Goal: Task Accomplishment & Management: Use online tool/utility

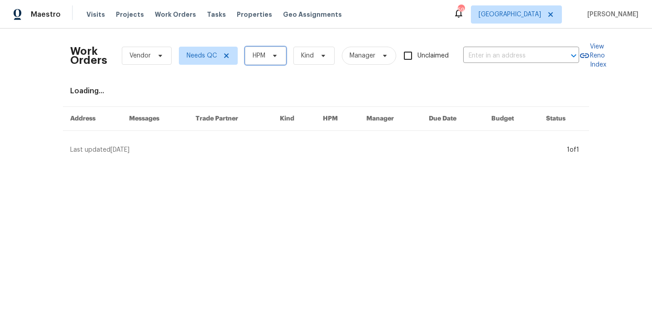
click at [278, 54] on icon at bounding box center [274, 55] width 7 height 7
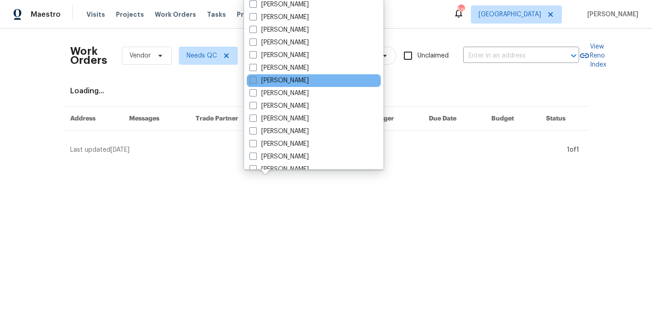
scroll to position [51, 0]
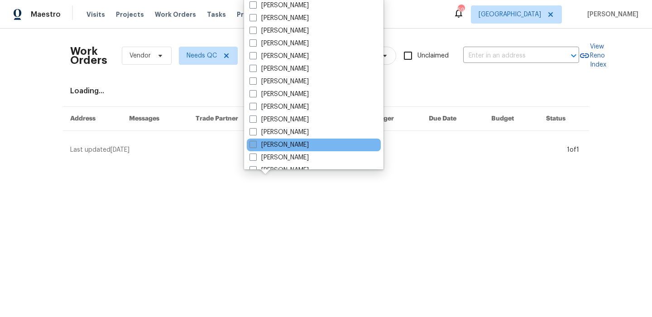
click at [309, 146] on label "Francisco Balcazar Serrato" at bounding box center [278, 144] width 59 height 9
click at [255, 146] on input "[PERSON_NAME]" at bounding box center [252, 143] width 6 height 6
checkbox input "true"
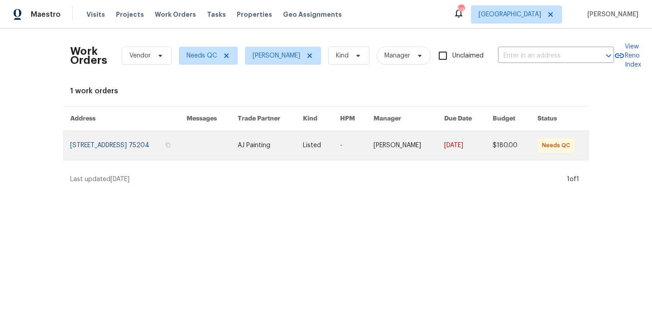
click at [134, 140] on link at bounding box center [128, 145] width 116 height 29
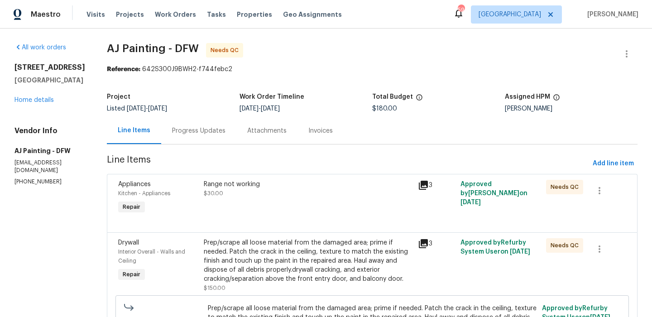
click at [211, 120] on div "Progress Updates" at bounding box center [198, 130] width 75 height 27
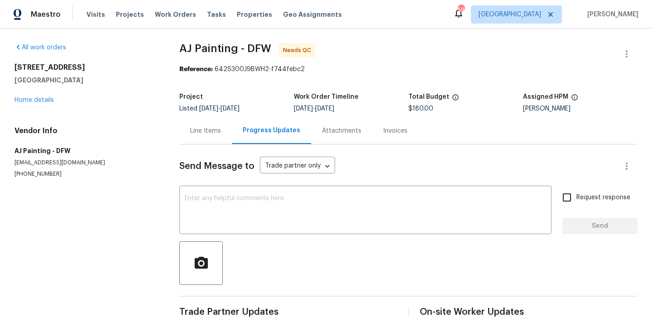
scroll to position [19, 0]
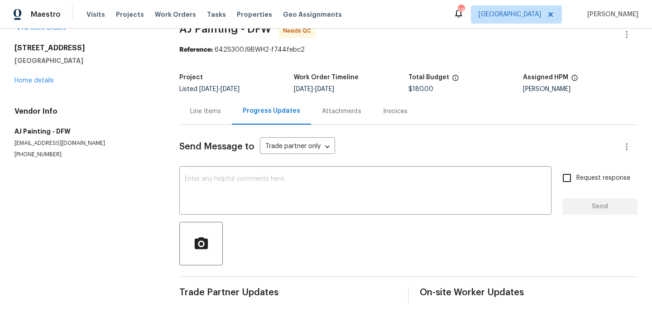
click at [209, 124] on div "Line Items" at bounding box center [205, 111] width 53 height 27
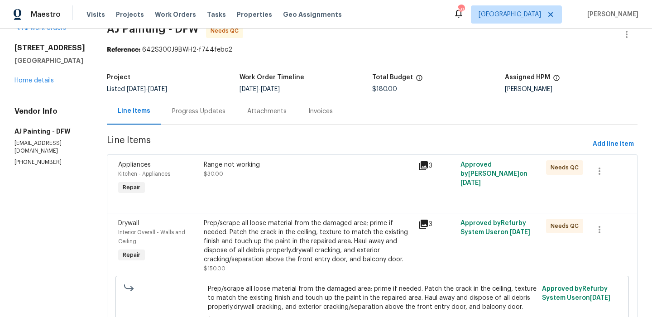
scroll to position [82, 0]
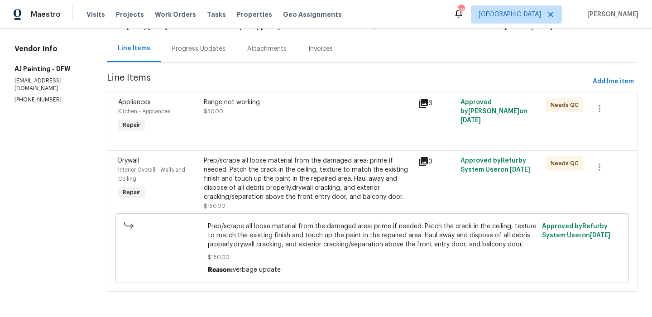
click at [249, 132] on div "Range not working $30.00" at bounding box center [308, 116] width 214 height 42
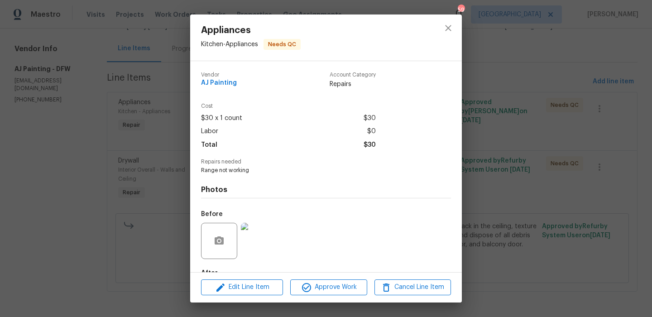
scroll to position [55, 0]
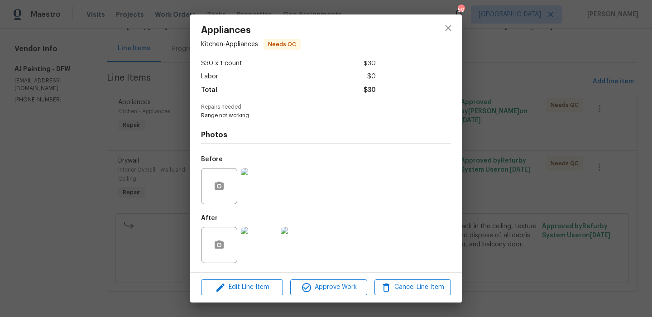
click at [278, 232] on div at bounding box center [259, 244] width 40 height 47
click at [271, 236] on img at bounding box center [259, 245] width 36 height 36
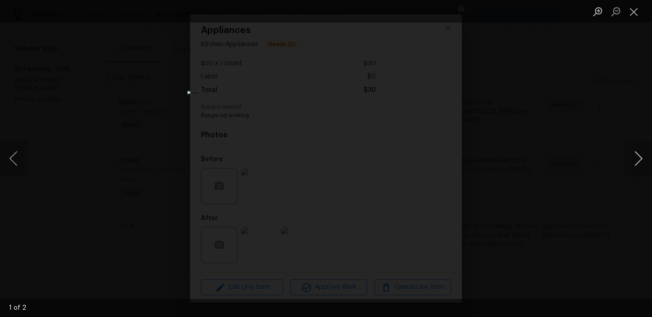
click at [629, 159] on button "Next image" at bounding box center [638, 158] width 27 height 36
click at [638, 14] on button "Close lightbox" at bounding box center [634, 12] width 18 height 16
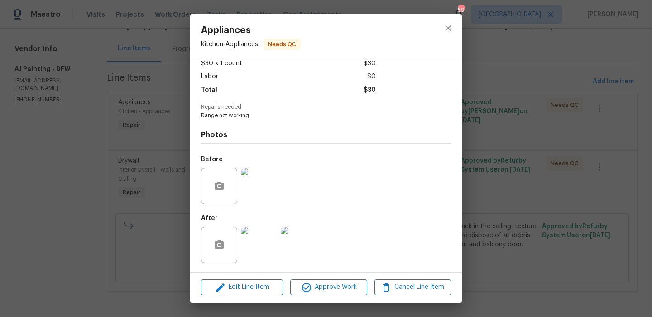
click at [493, 197] on div "Appliances Kitchen - Appliances Needs QC Vendor AJ Painting Account Category Re…" at bounding box center [326, 158] width 652 height 317
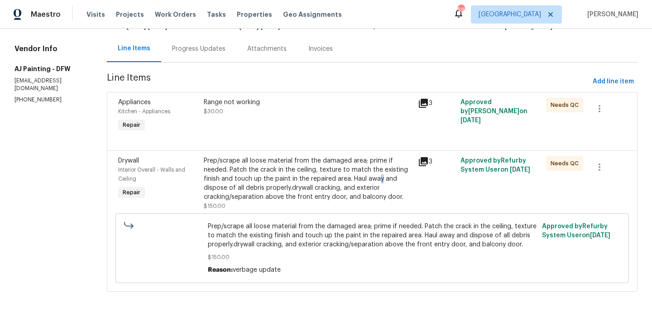
click at [384, 176] on div "Prep/scrape all loose material from the damaged area; prime if needed. Patch th…" at bounding box center [308, 178] width 209 height 45
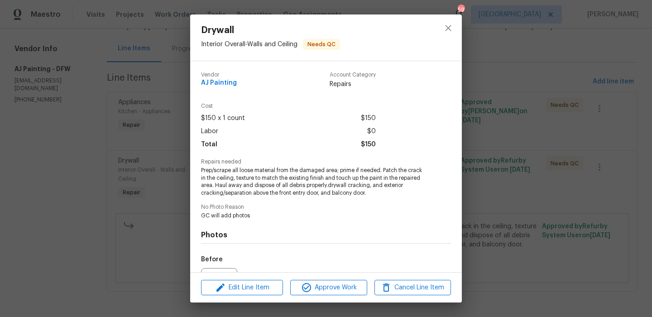
scroll to position [100, 0]
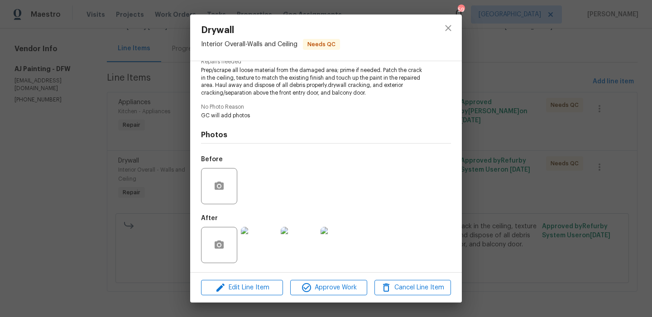
click at [259, 243] on img at bounding box center [259, 245] width 36 height 36
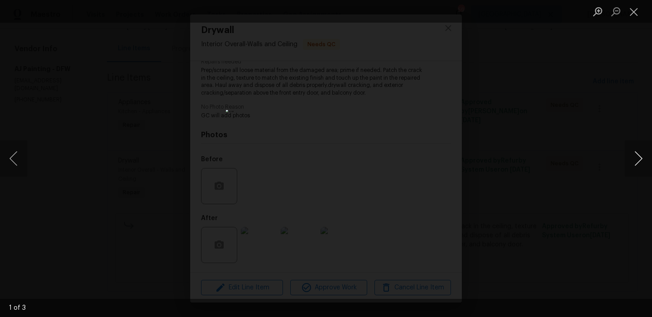
click at [631, 154] on button "Next image" at bounding box center [638, 158] width 27 height 36
click at [635, 13] on button "Close lightbox" at bounding box center [634, 12] width 18 height 16
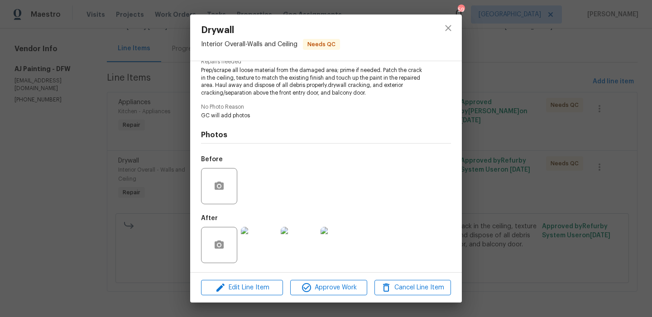
click at [498, 39] on div "Drywall Interior Overall - Walls and Ceiling Needs QC Vendor AJ Painting Accoun…" at bounding box center [326, 158] width 652 height 317
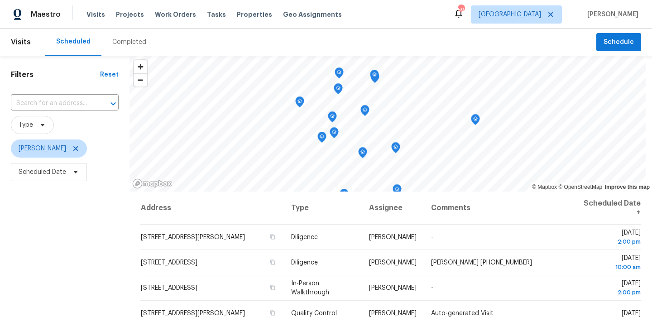
scroll to position [128, 0]
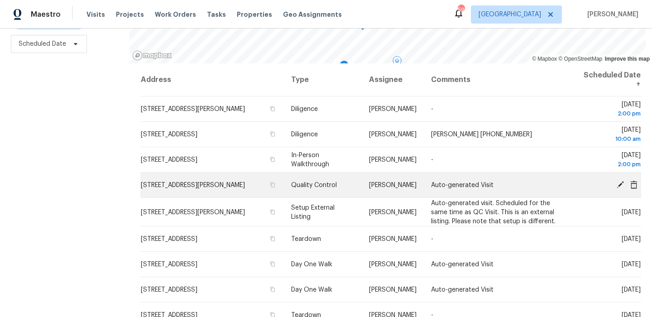
click at [622, 183] on icon at bounding box center [620, 184] width 7 height 7
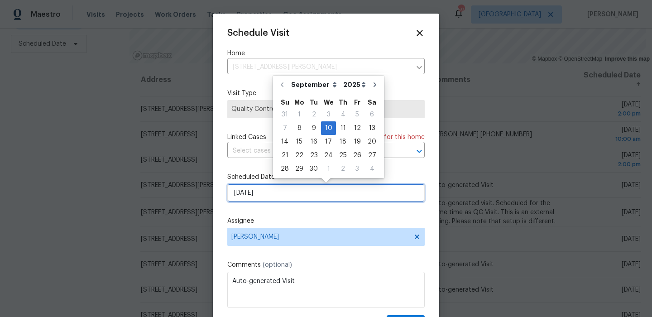
click at [312, 200] on input "9/10/2025" at bounding box center [325, 193] width 197 height 18
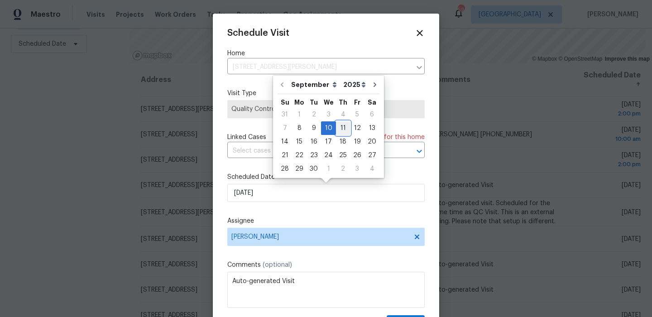
click at [337, 131] on div "11" at bounding box center [343, 128] width 14 height 13
type input "9/11/2025"
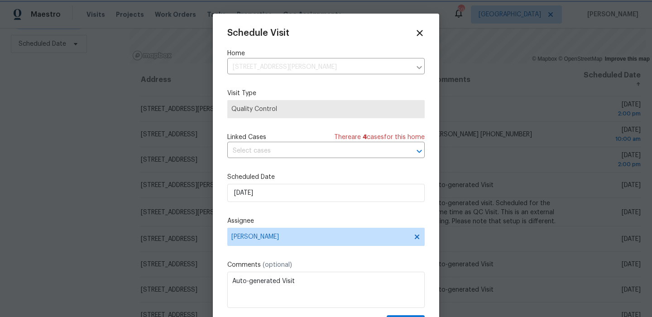
scroll to position [16, 0]
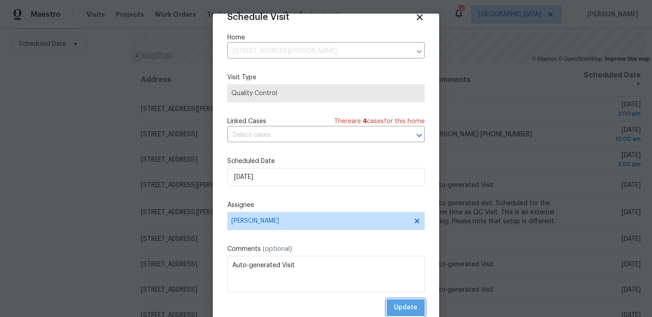
click at [402, 306] on span "Update" at bounding box center [406, 307] width 24 height 11
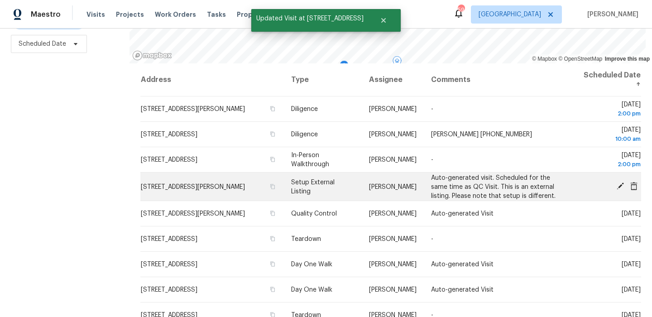
click at [620, 184] on icon at bounding box center [620, 186] width 8 height 8
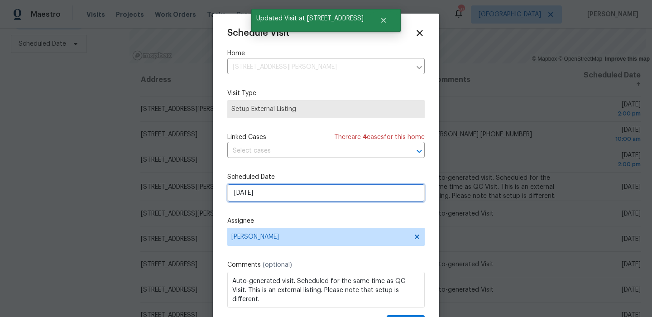
click at [281, 191] on input "9/10/2025" at bounding box center [325, 193] width 197 height 18
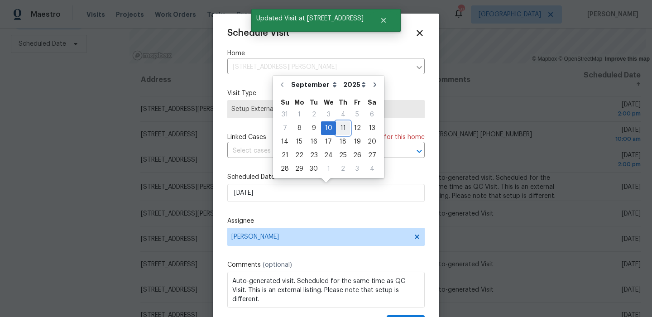
click at [336, 134] on div "11" at bounding box center [343, 128] width 14 height 13
type input "9/11/2025"
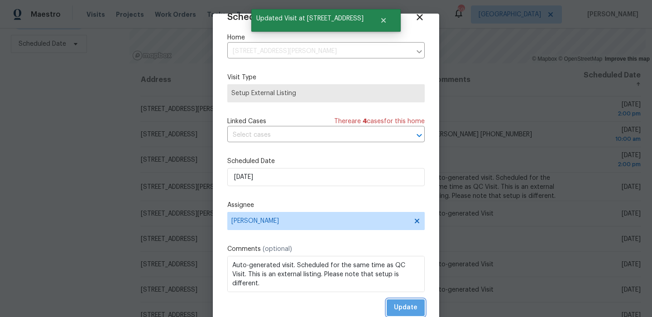
click at [408, 302] on span "Update" at bounding box center [406, 307] width 24 height 11
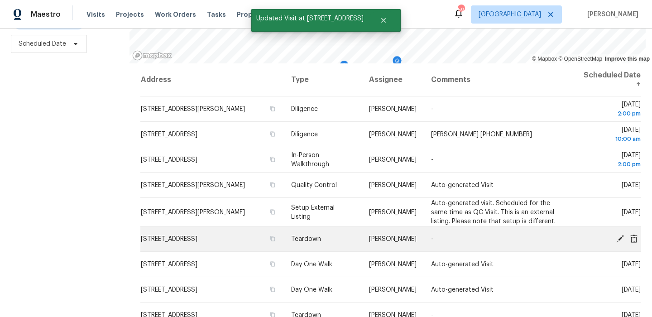
scroll to position [0, 0]
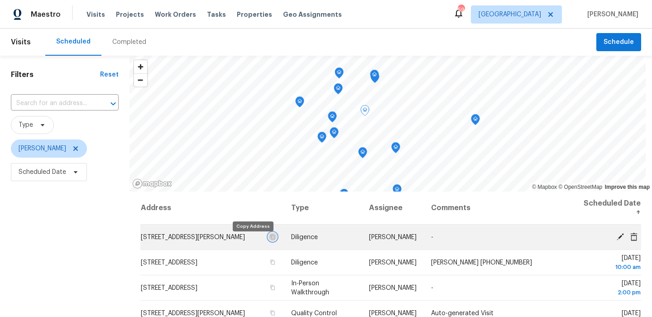
click at [270, 239] on icon "button" at bounding box center [272, 236] width 5 height 5
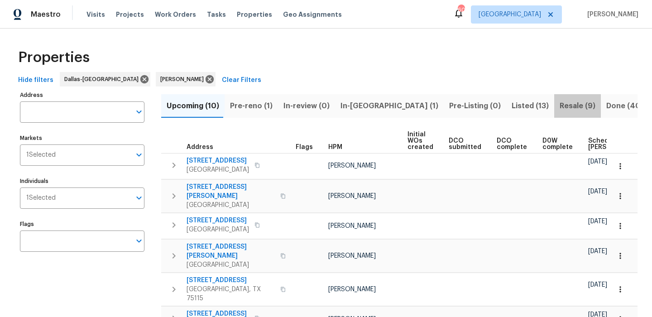
click at [560, 107] on span "Resale (9)" at bounding box center [578, 106] width 36 height 13
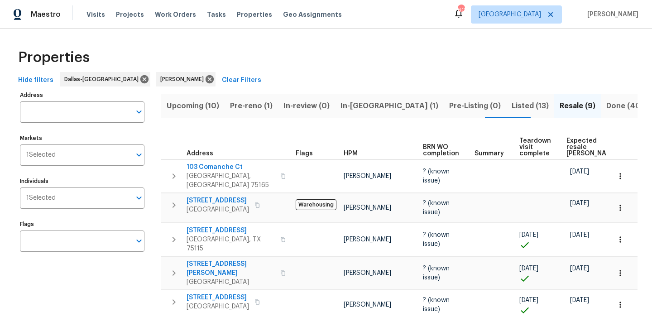
click at [578, 138] on span "Expected resale COE" at bounding box center [591, 147] width 51 height 19
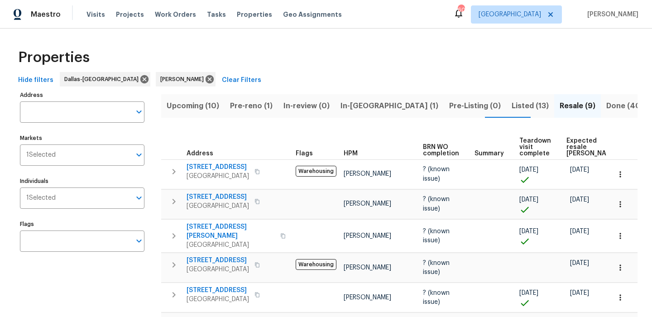
click at [340, 100] on span "In-reno (1)" at bounding box center [389, 106] width 98 height 13
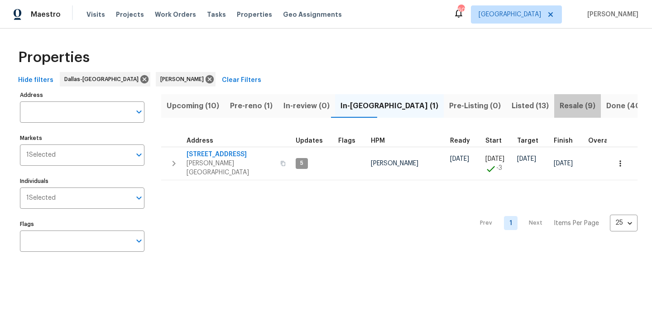
click at [560, 100] on span "Resale (9)" at bounding box center [578, 106] width 36 height 13
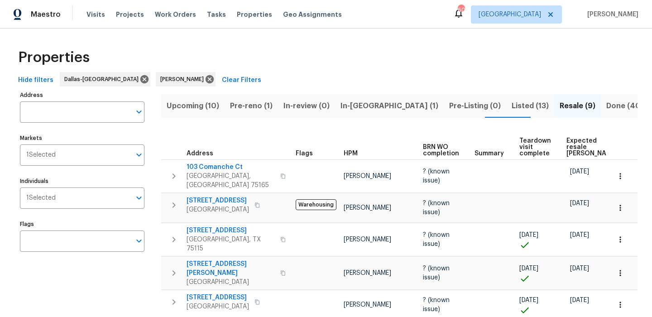
click at [578, 142] on span "Expected resale COE" at bounding box center [591, 147] width 51 height 19
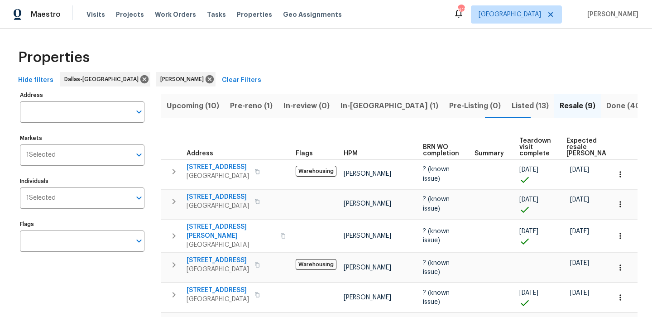
click at [211, 120] on div "Upcoming (10) Pre-reno (1) In-review (0) In-reno (1) Pre-Listing (0) Listed (13…" at bounding box center [399, 275] width 476 height 373
click at [206, 111] on span "Upcoming (10)" at bounding box center [193, 106] width 53 height 13
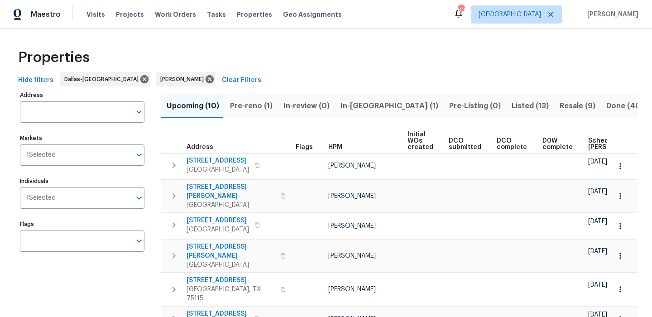
click at [588, 144] on span "Scheduled COE" at bounding box center [613, 144] width 51 height 13
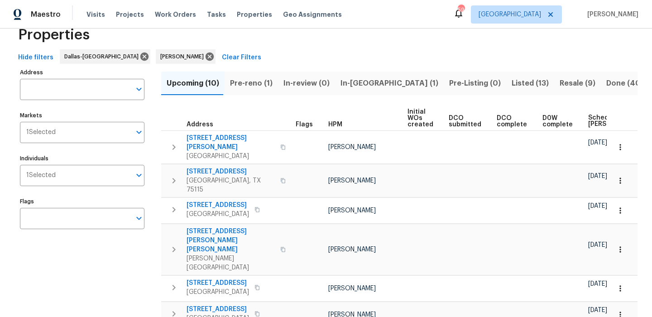
scroll to position [6, 0]
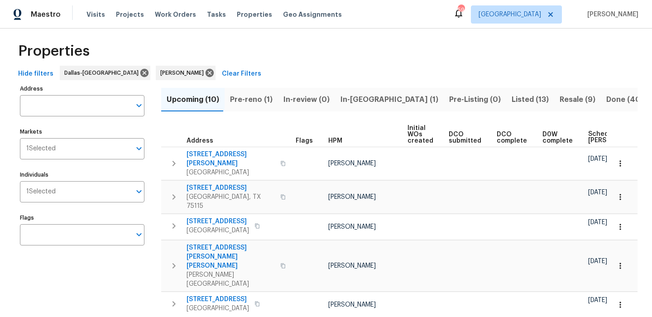
click at [357, 101] on span "In-reno (1)" at bounding box center [389, 99] width 98 height 13
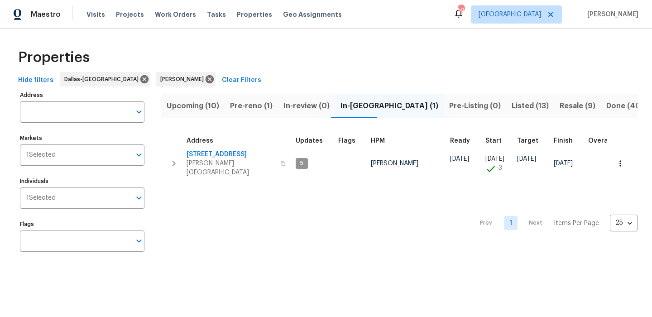
click at [241, 100] on span "Pre-reno (1)" at bounding box center [251, 106] width 43 height 13
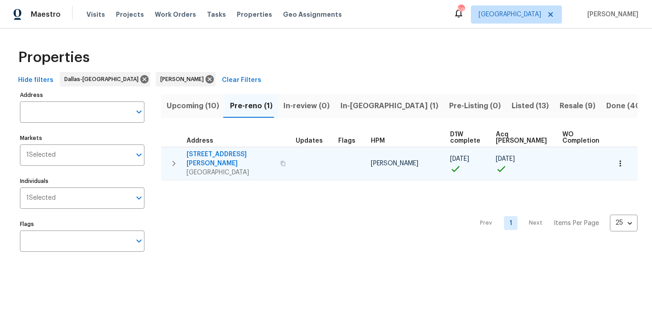
click at [201, 155] on span "2714 Silkwood St" at bounding box center [231, 159] width 88 height 18
click at [618, 153] on button "button" at bounding box center [620, 163] width 20 height 20
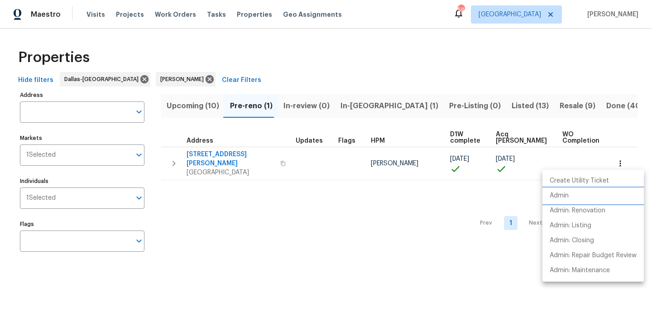
click at [575, 197] on li "Admin" at bounding box center [592, 195] width 101 height 15
click at [588, 190] on li "Admin" at bounding box center [592, 195] width 101 height 15
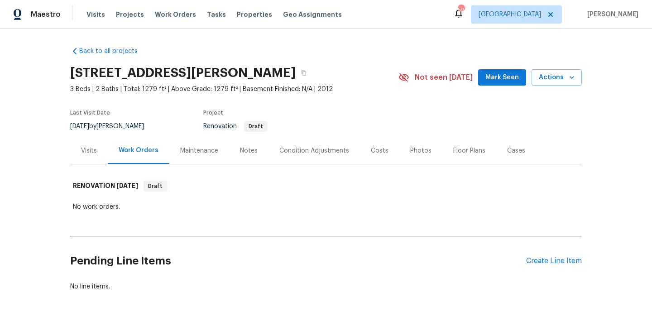
click at [213, 150] on div "Maintenance" at bounding box center [199, 150] width 38 height 9
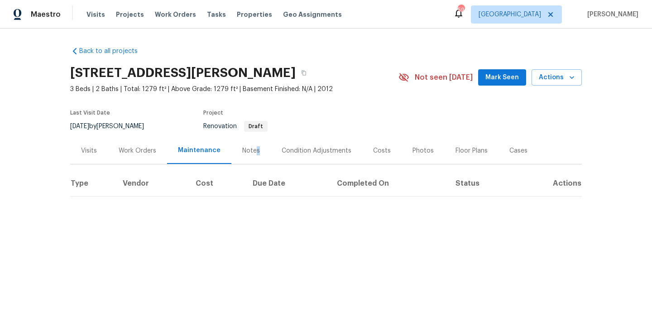
click at [254, 150] on div "Notes" at bounding box center [251, 150] width 18 height 9
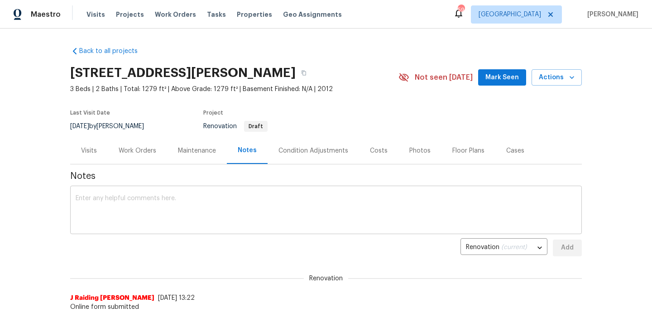
click at [204, 211] on textarea at bounding box center [326, 211] width 501 height 32
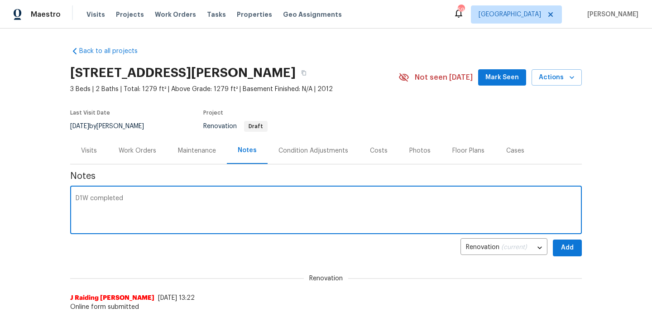
type textarea "D1W completed"
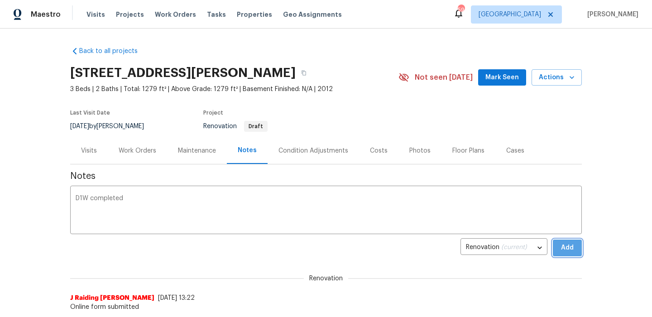
click at [559, 246] on button "Add" at bounding box center [567, 247] width 29 height 17
click at [139, 149] on div "Work Orders" at bounding box center [138, 150] width 38 height 9
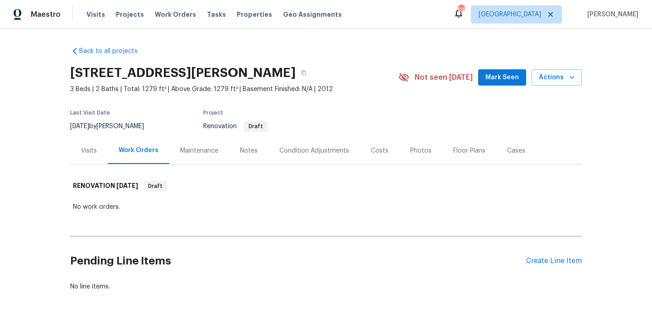
click at [536, 267] on div "Pending Line Items Create Line Item" at bounding box center [326, 261] width 512 height 42
click at [536, 261] on div "Create Line Item" at bounding box center [554, 261] width 56 height 9
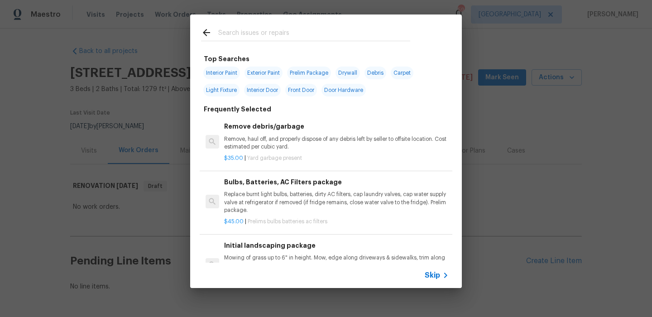
click at [230, 69] on span "Interior Paint" at bounding box center [221, 73] width 37 height 13
type input "Interior Paint"
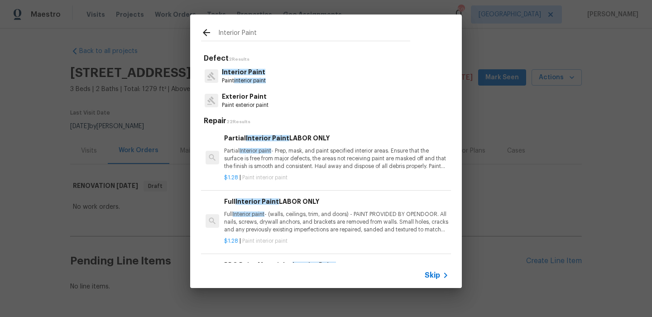
click at [315, 230] on p "Full Interior paint - (walls, ceilings, trim, and doors) - PAINT PROVIDED BY OP…" at bounding box center [336, 222] width 225 height 23
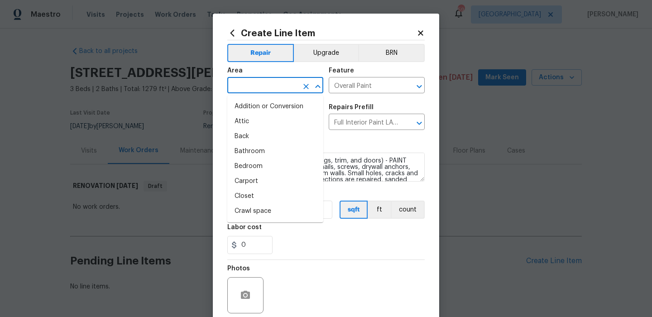
click at [284, 93] on input "text" at bounding box center [262, 86] width 71 height 14
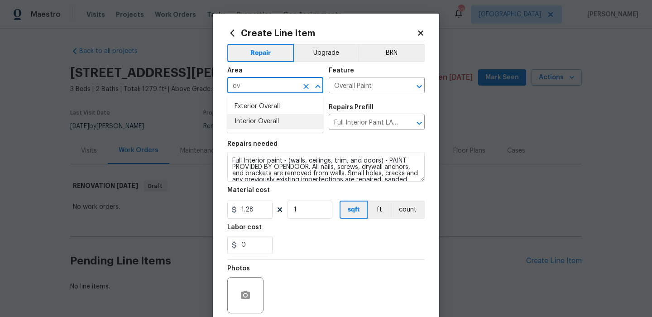
click at [270, 117] on li "Interior Overall" at bounding box center [275, 121] width 96 height 15
type input "Interior Overall"
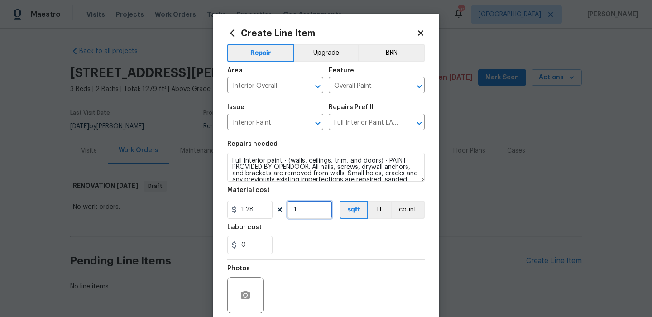
click at [304, 202] on input "1" at bounding box center [309, 210] width 45 height 18
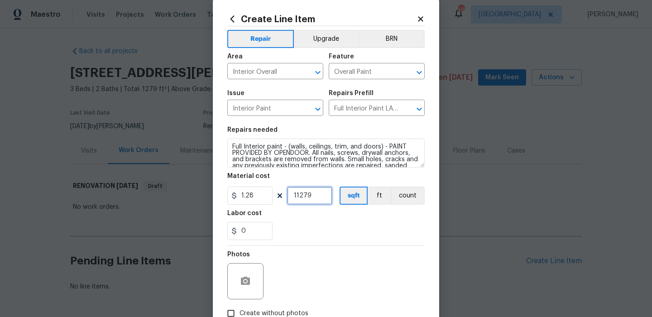
scroll to position [15, 0]
click at [298, 199] on input "11279" at bounding box center [309, 194] width 45 height 18
type input "1279"
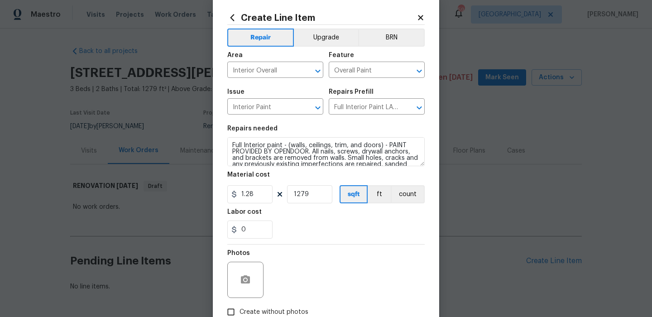
click at [319, 230] on div "0" at bounding box center [325, 229] width 197 height 18
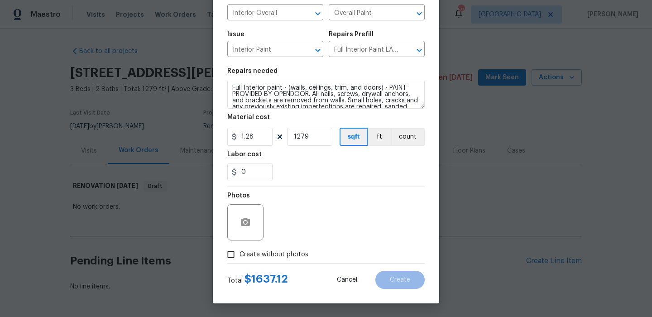
click at [292, 243] on div "Photos" at bounding box center [325, 216] width 197 height 59
click at [302, 259] on label "Create without photos" at bounding box center [265, 254] width 86 height 17
click at [293, 259] on label "Create without photos" at bounding box center [265, 254] width 86 height 17
click at [239, 259] on input "Create without photos" at bounding box center [230, 254] width 17 height 17
checkbox input "true"
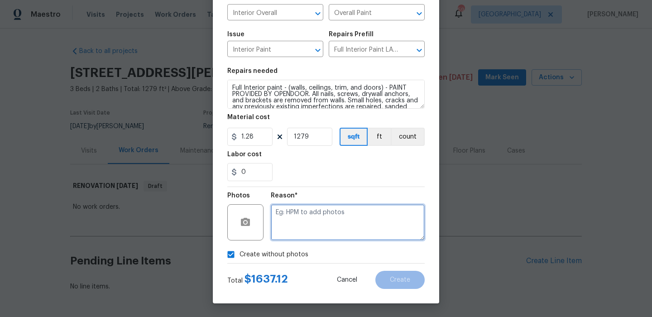
click at [311, 230] on textarea at bounding box center [348, 222] width 154 height 36
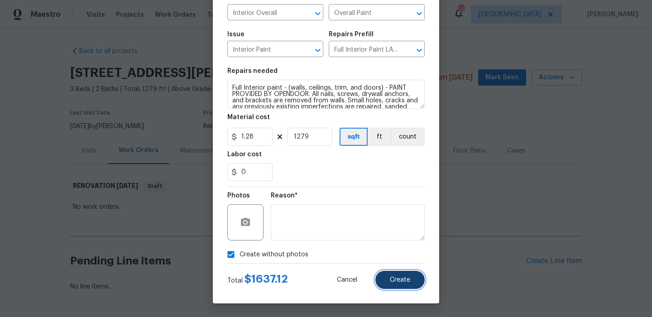
click at [388, 278] on button "Create" at bounding box center [399, 280] width 49 height 18
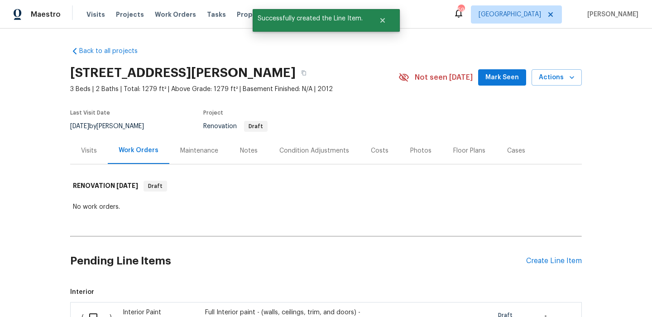
scroll to position [169, 0]
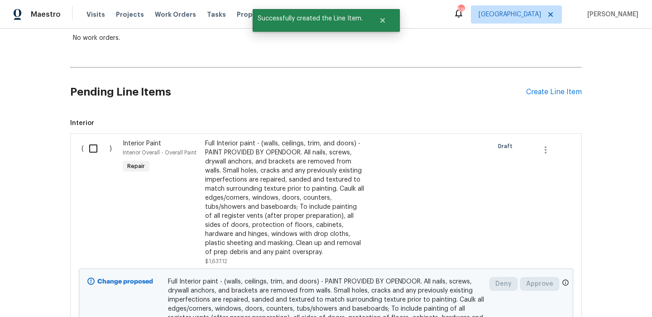
click at [93, 152] on input "checkbox" at bounding box center [97, 148] width 26 height 19
checkbox input "true"
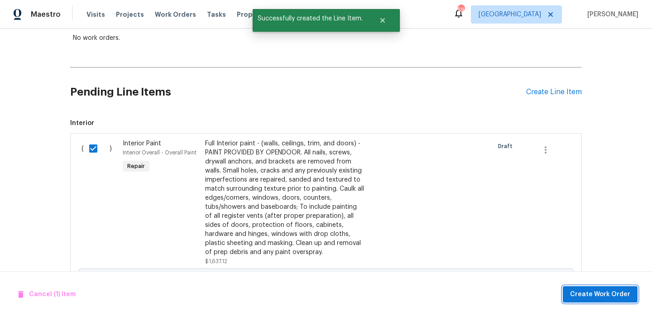
click at [603, 287] on button "Create Work Order" at bounding box center [600, 294] width 75 height 17
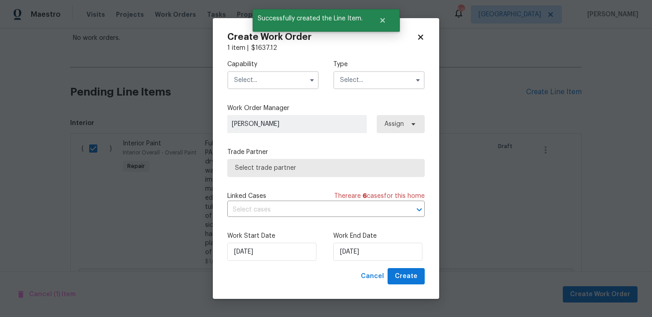
click at [296, 72] on input "text" at bounding box center [272, 80] width 91 height 18
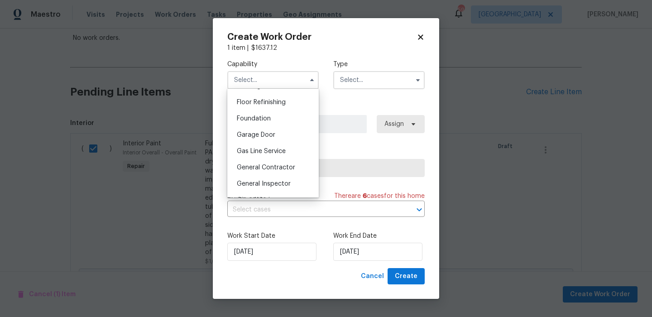
scroll to position [437, 0]
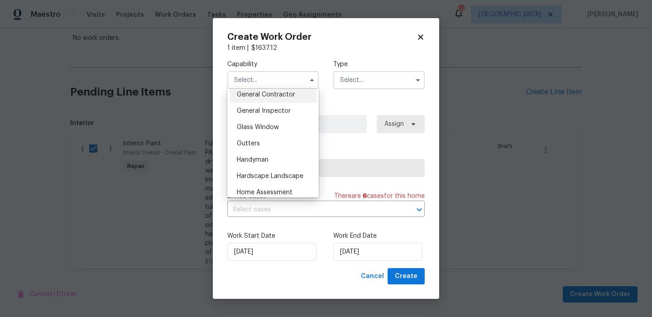
click at [295, 96] on div "General Contractor" at bounding box center [273, 94] width 87 height 16
type input "General Contractor"
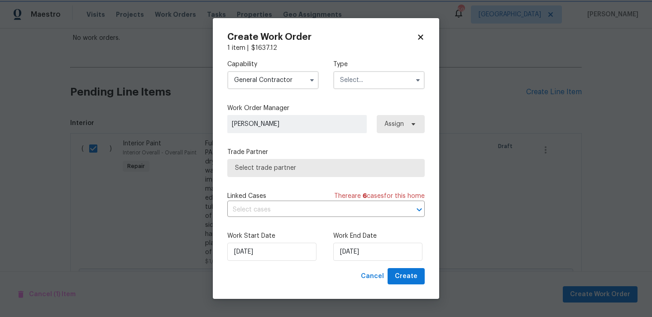
scroll to position [416, 0]
click at [378, 82] on input "text" at bounding box center [378, 80] width 91 height 18
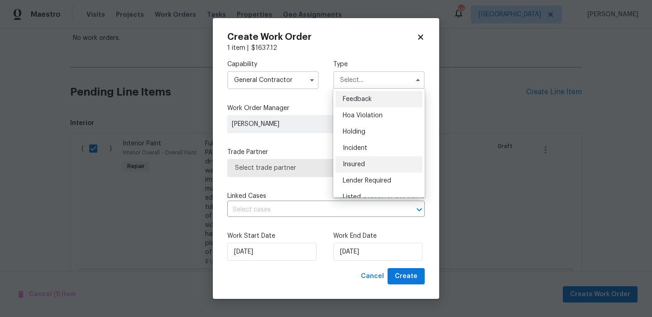
scroll to position [206, 0]
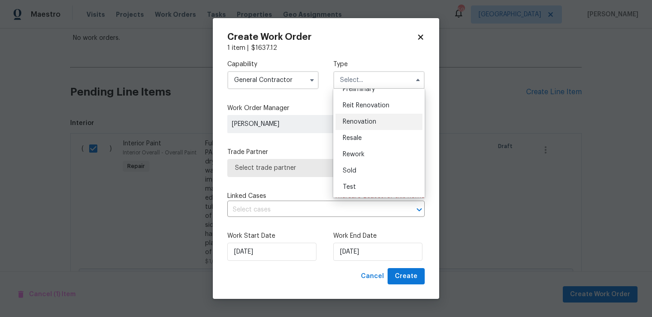
click at [378, 124] on div "Renovation" at bounding box center [378, 122] width 87 height 16
type input "Renovation"
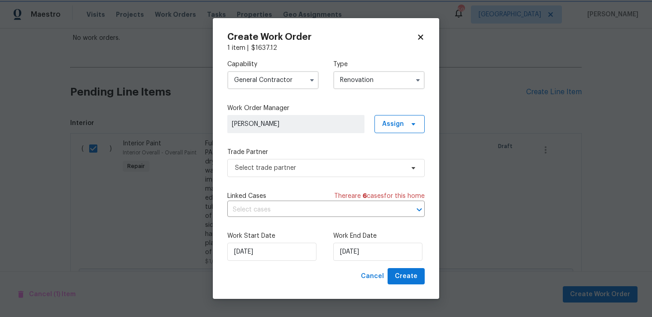
scroll to position [0, 0]
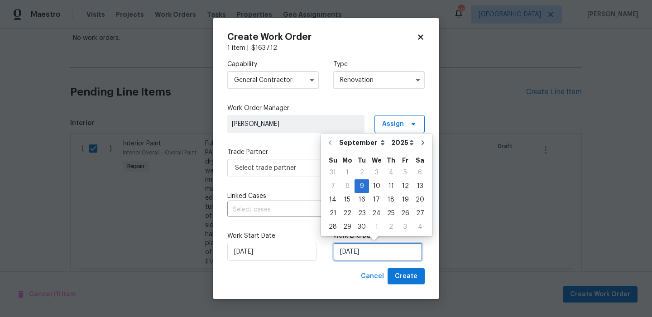
click at [365, 245] on input "[DATE]" at bounding box center [377, 252] width 89 height 18
click at [364, 196] on div "16" at bounding box center [361, 199] width 14 height 13
type input "[DATE]"
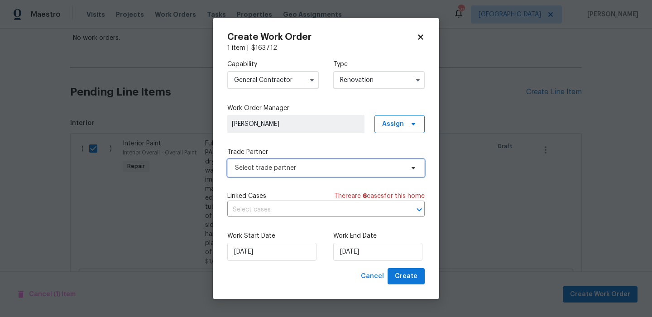
click at [336, 165] on span "Select trade partner" at bounding box center [319, 167] width 169 height 9
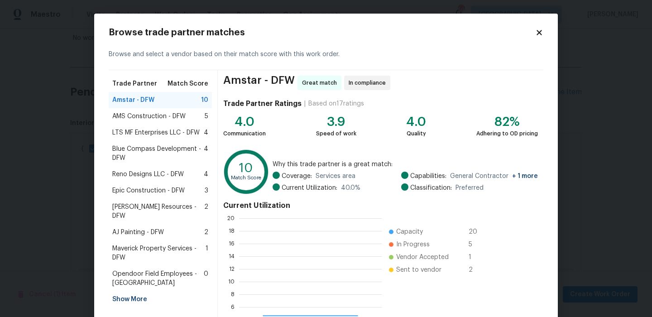
scroll to position [127, 143]
